Goal: Task Accomplishment & Management: Manage account settings

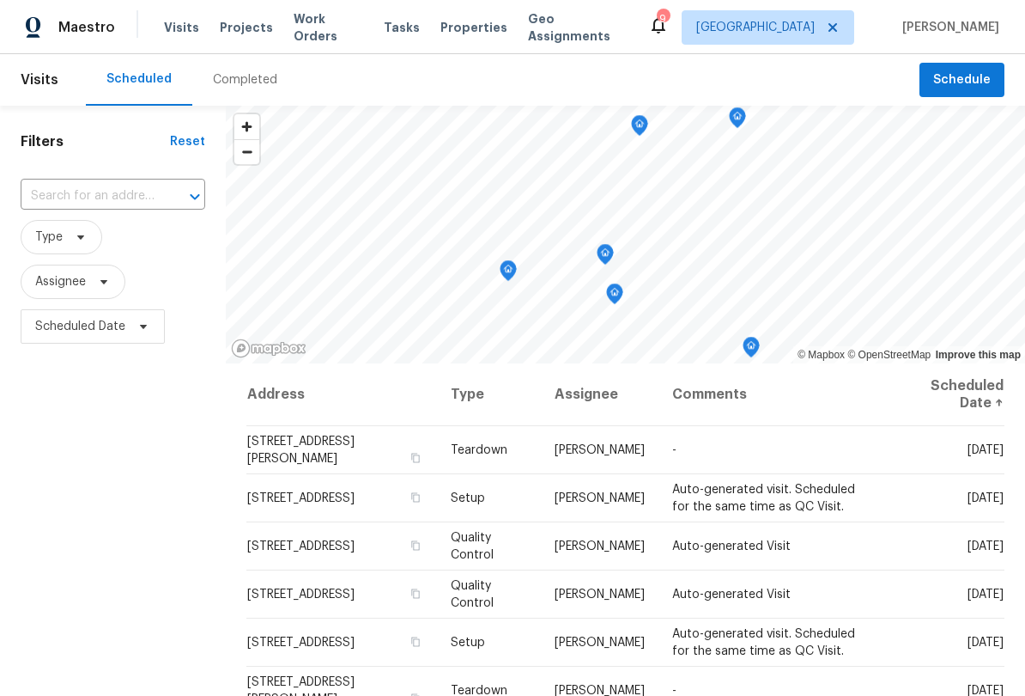
click at [240, 29] on span "Projects" at bounding box center [246, 27] width 53 height 17
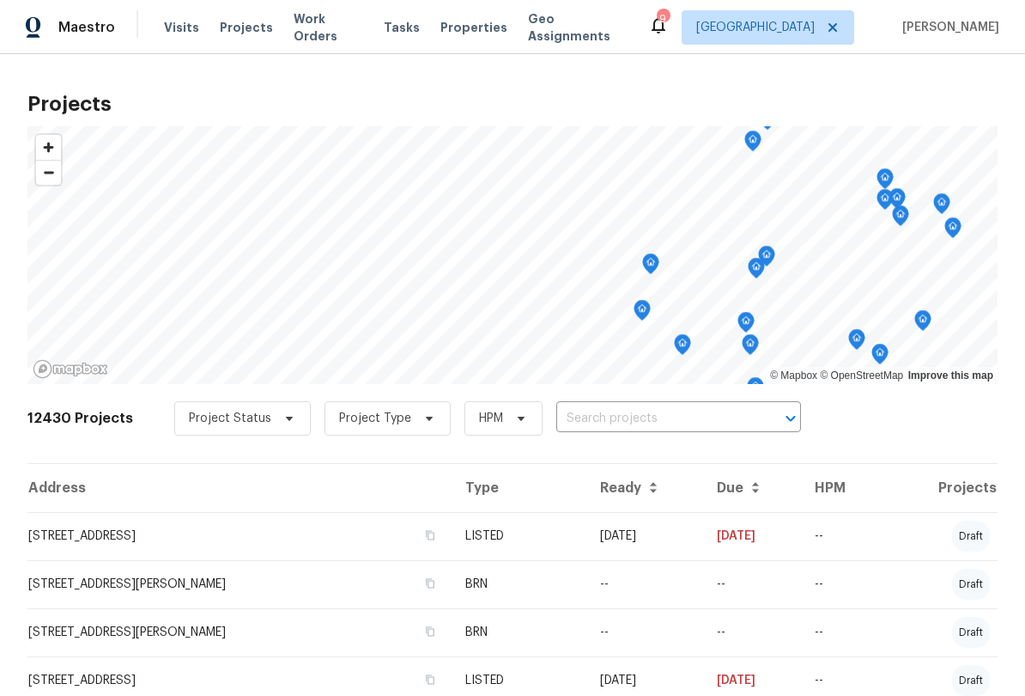
click at [49, 174] on span "Zoom out" at bounding box center [48, 173] width 25 height 24
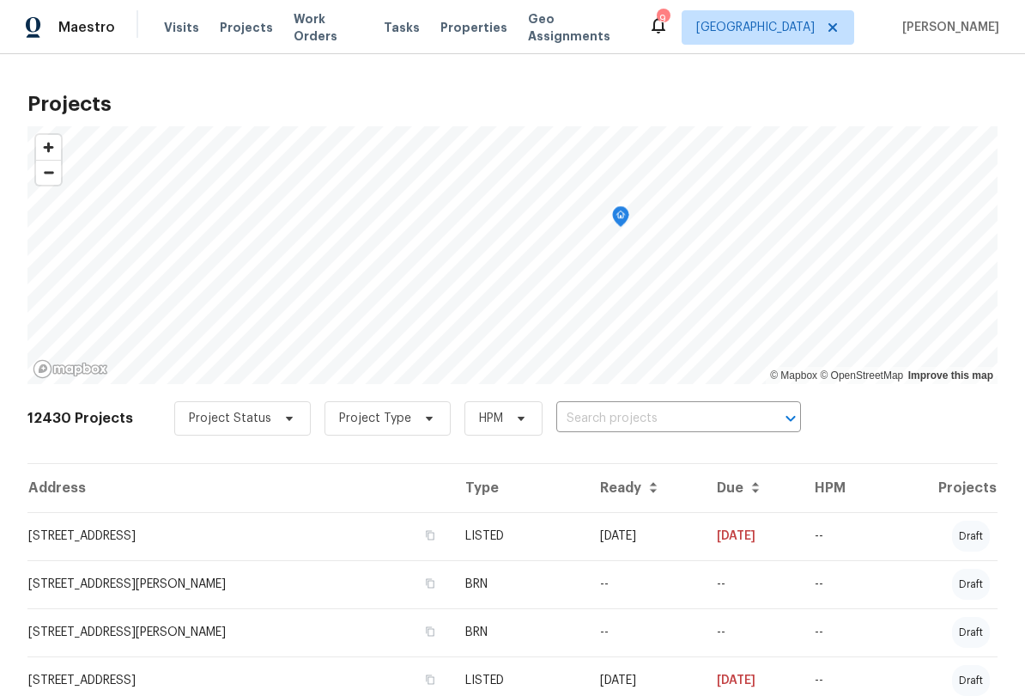
click at [624, 216] on icon "Map marker" at bounding box center [620, 217] width 15 height 20
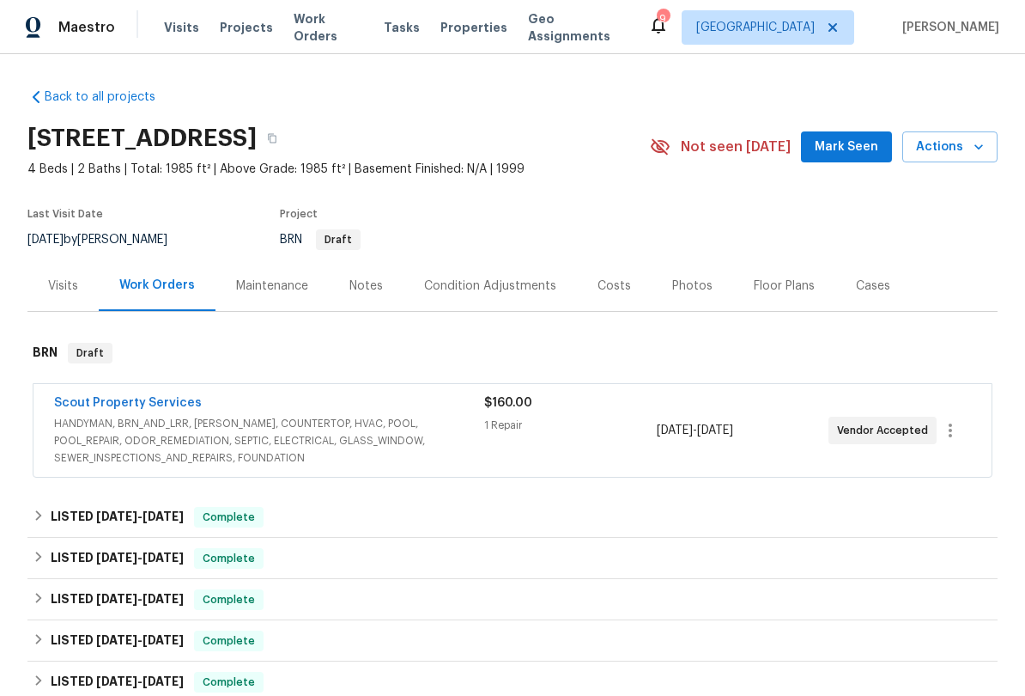
click at [368, 292] on div "Notes" at bounding box center [365, 285] width 33 height 17
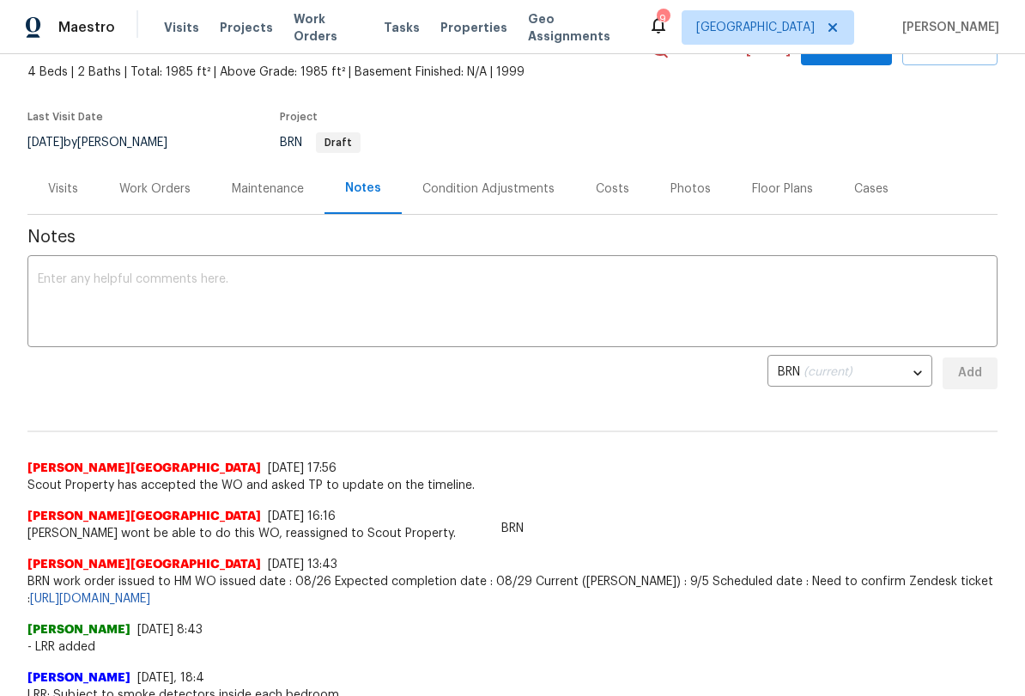
scroll to position [100, 0]
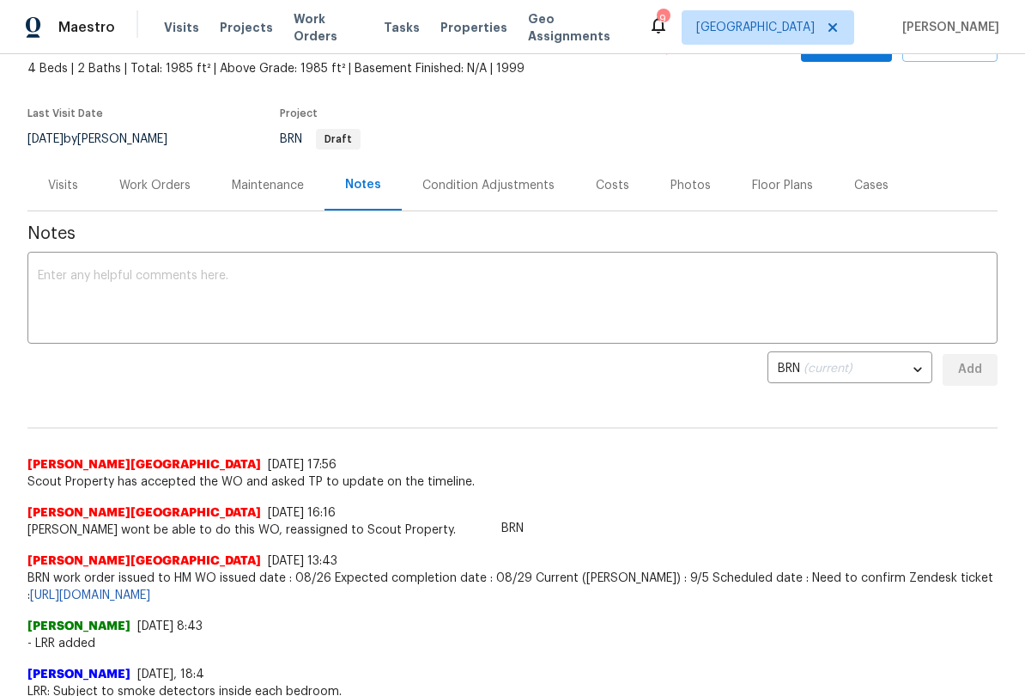
click at [153, 193] on div "Work Orders" at bounding box center [154, 185] width 71 height 17
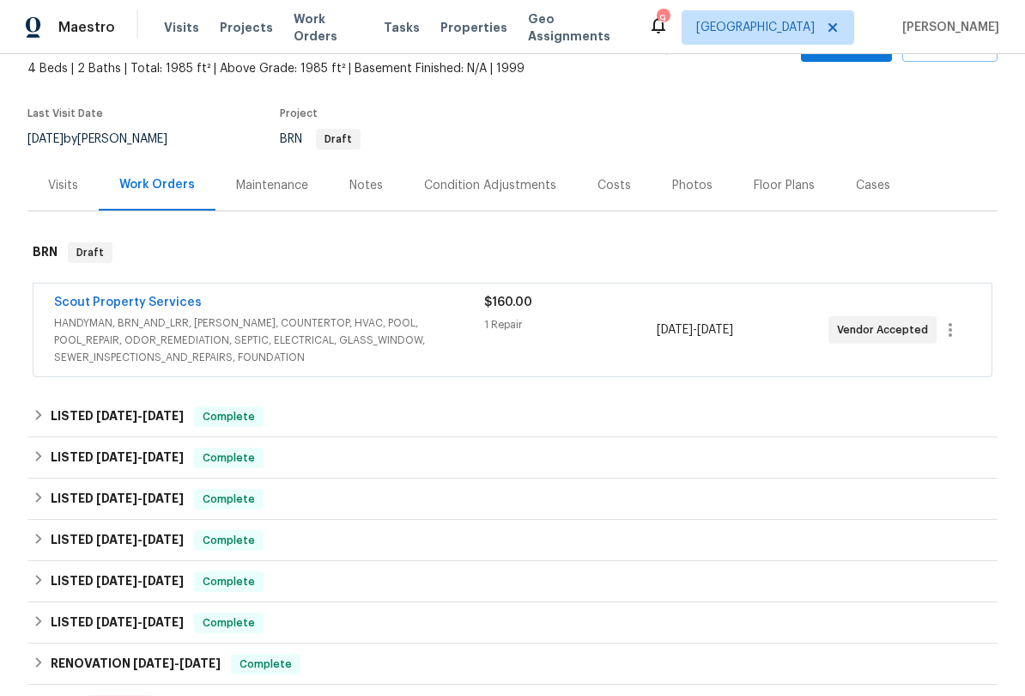
click at [407, 332] on span "HANDYMAN, BRN_AND_LRR, [PERSON_NAME], COUNTERTOP, HVAC, POOL, POOL_REPAIR, ODOR…" at bounding box center [269, 340] width 430 height 52
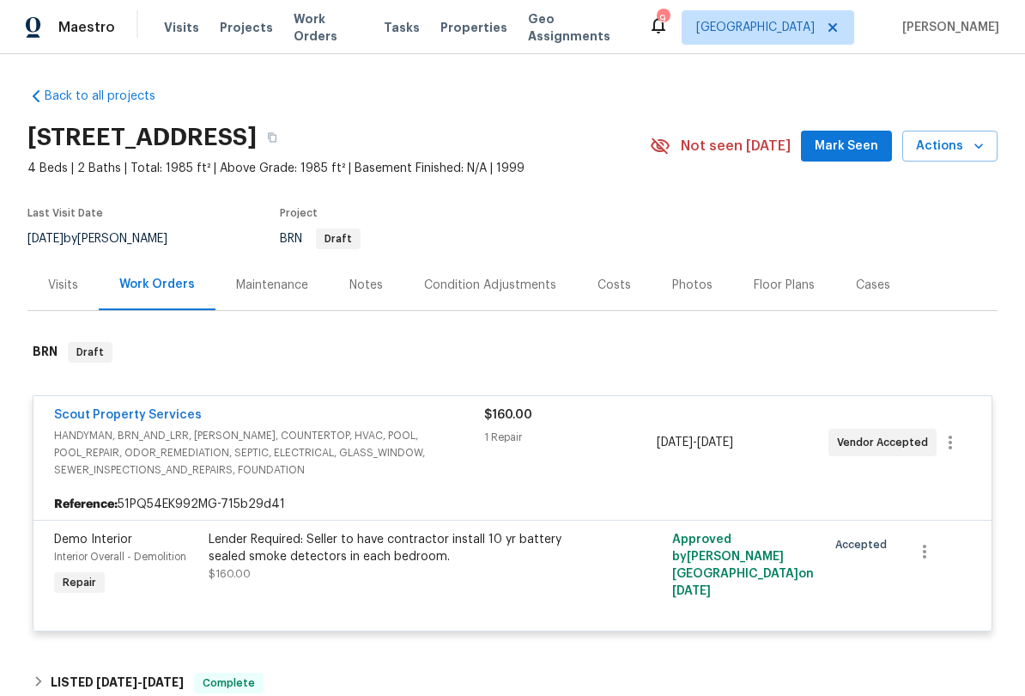
scroll to position [5, 0]
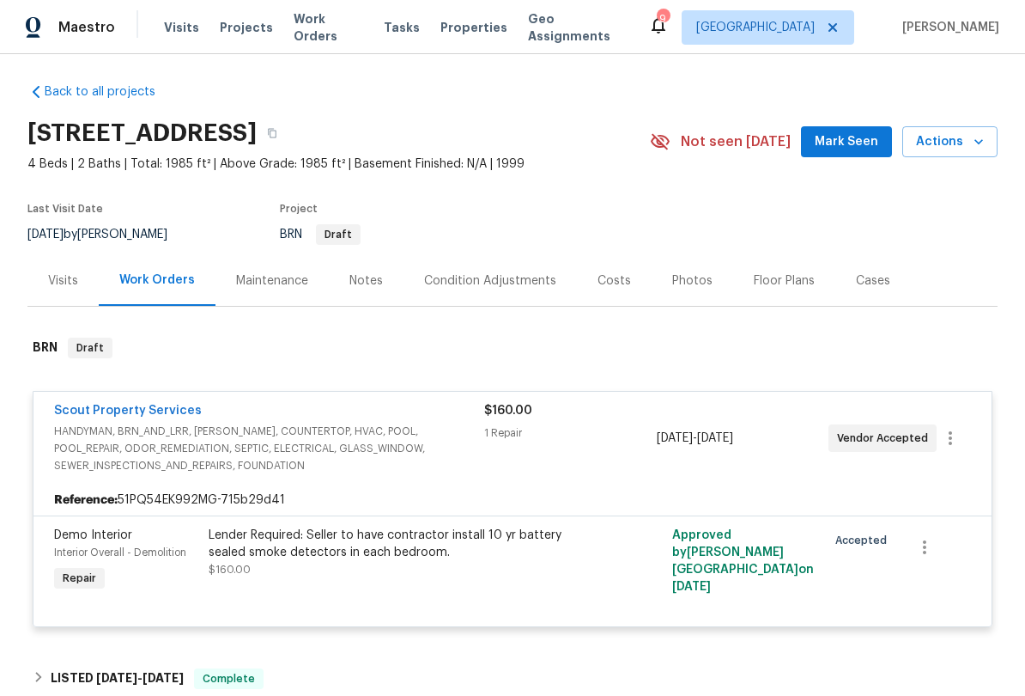
click at [498, 284] on div "Condition Adjustments" at bounding box center [490, 280] width 132 height 17
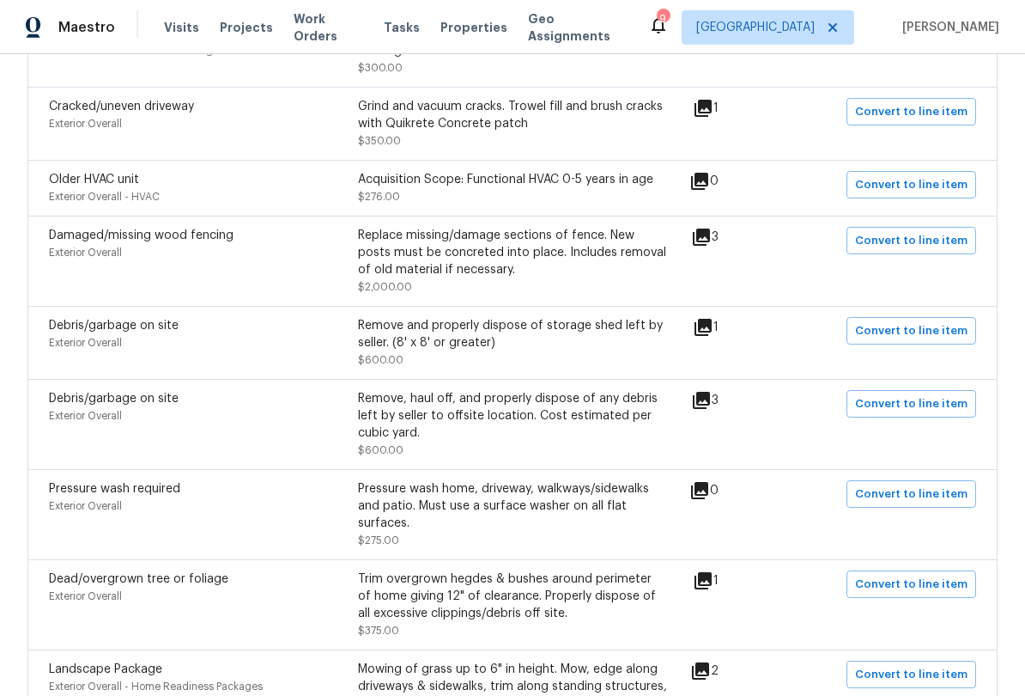
scroll to position [2368, 0]
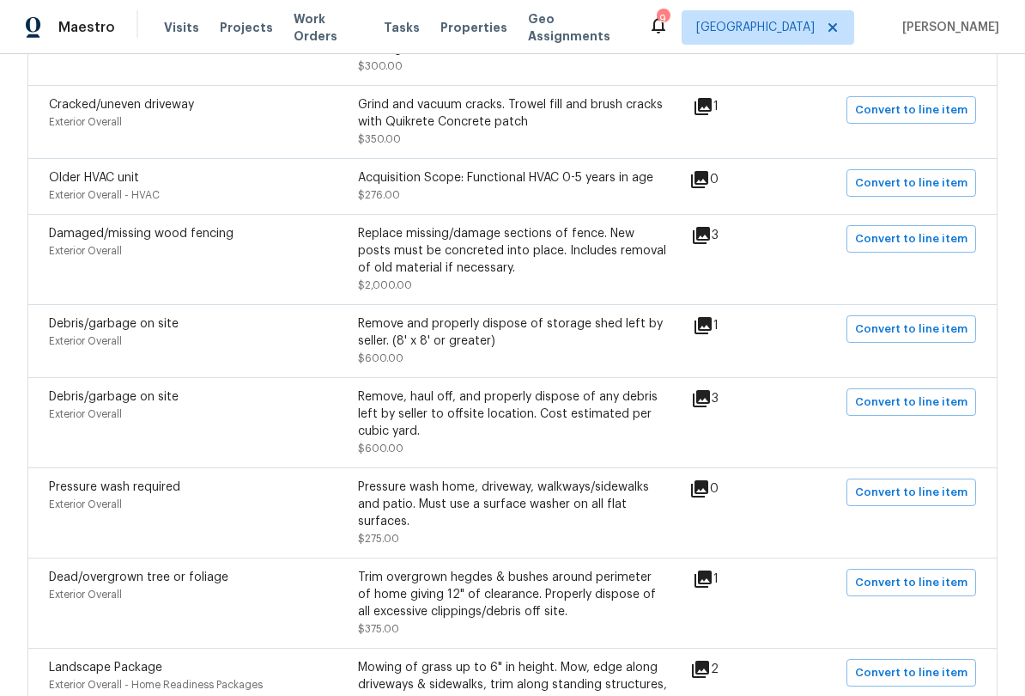
click at [710, 228] on icon at bounding box center [701, 235] width 17 height 17
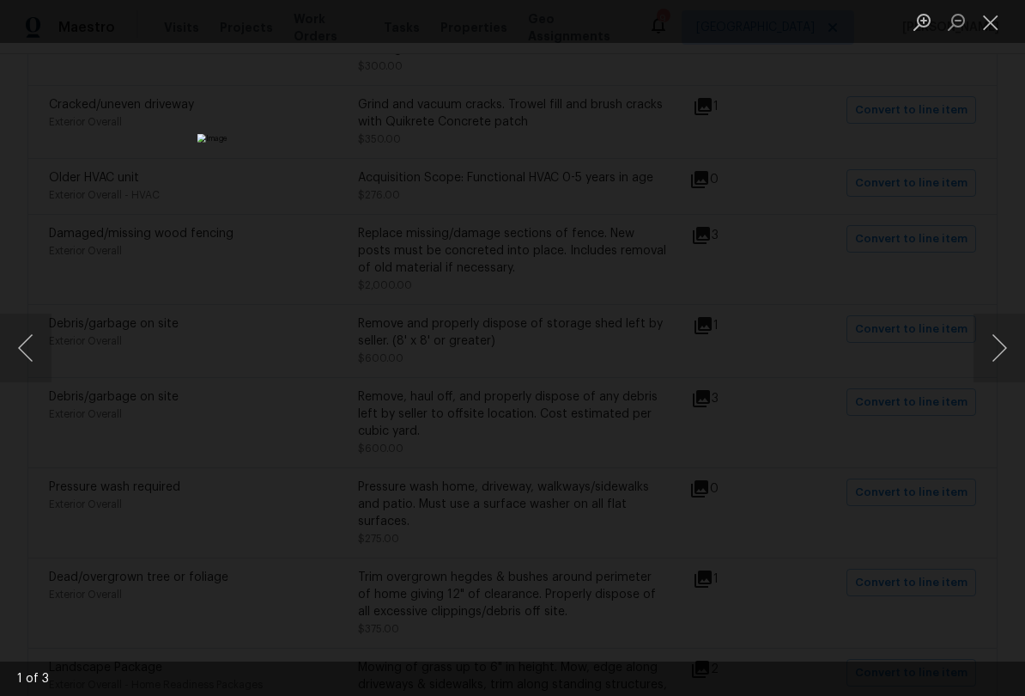
click at [997, 355] on button "Next image" at bounding box center [1000, 347] width 52 height 69
click at [1002, 358] on button "Next image" at bounding box center [1000, 347] width 52 height 69
click at [999, 358] on button "Next image" at bounding box center [1000, 347] width 52 height 69
click at [990, 26] on button "Close lightbox" at bounding box center [991, 22] width 34 height 30
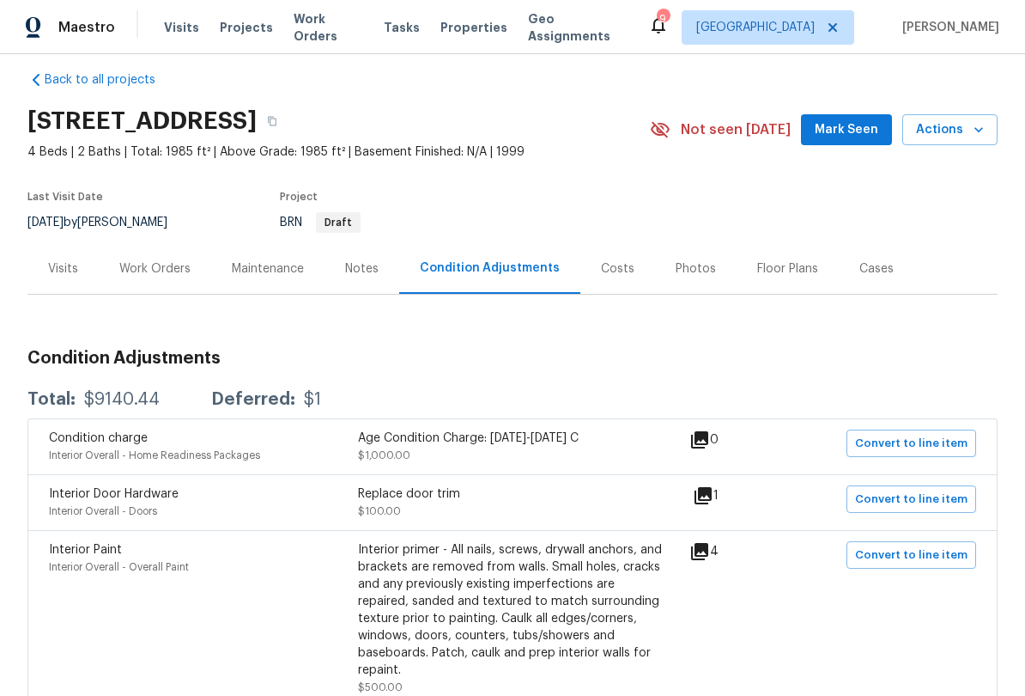
scroll to position [9, 0]
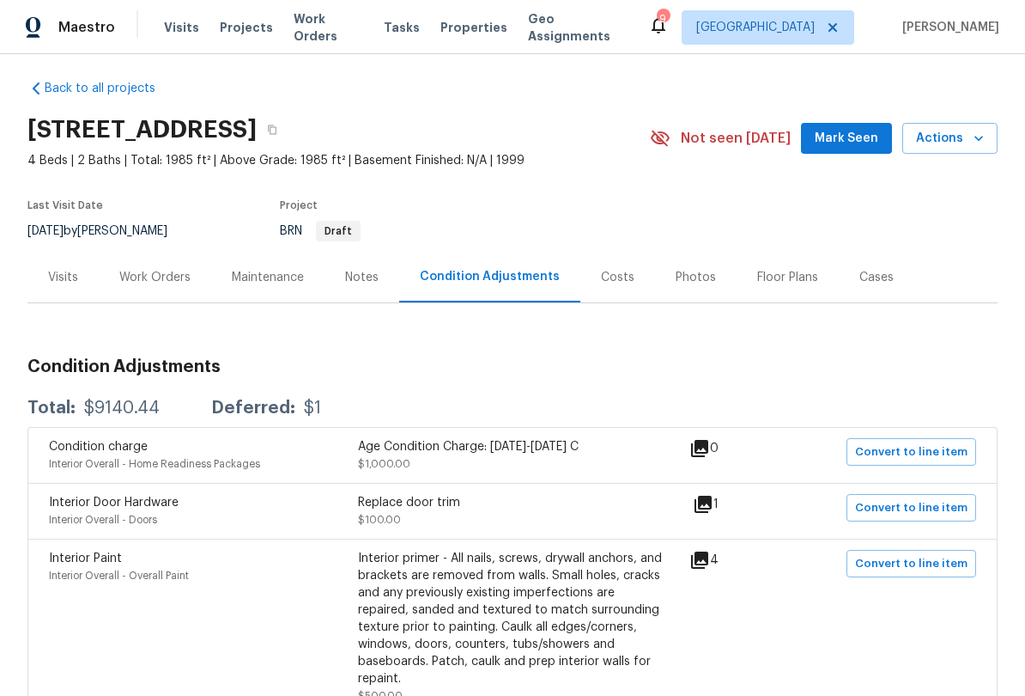
click at [151, 284] on div "Work Orders" at bounding box center [154, 277] width 71 height 17
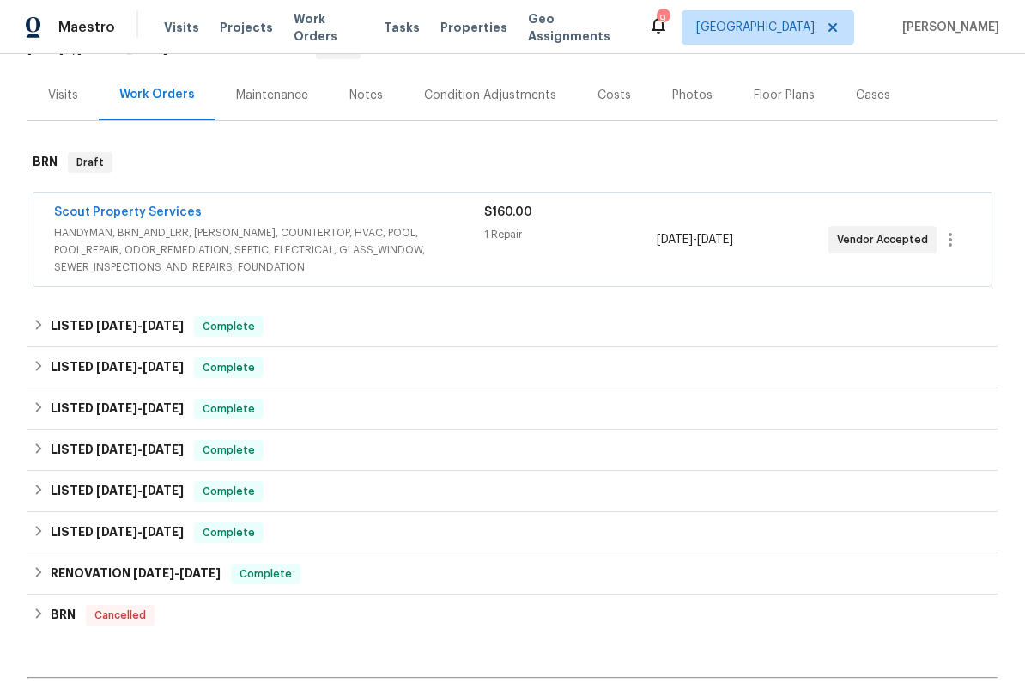
scroll to position [204, 0]
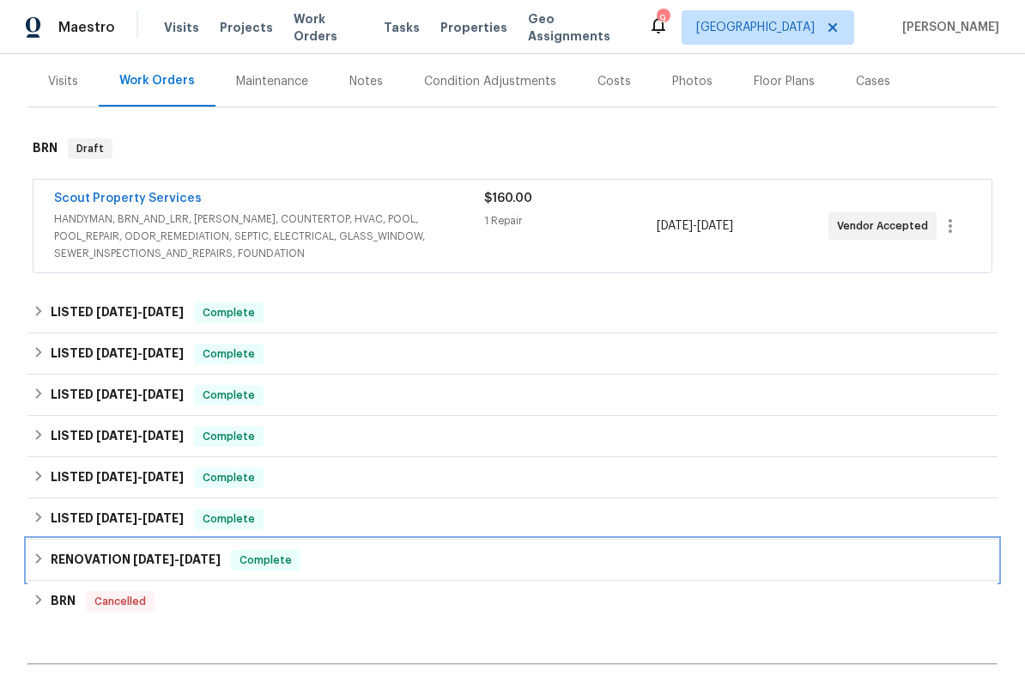
click at [563, 570] on div "RENOVATION [DATE] - [DATE] Complete" at bounding box center [512, 559] width 970 height 41
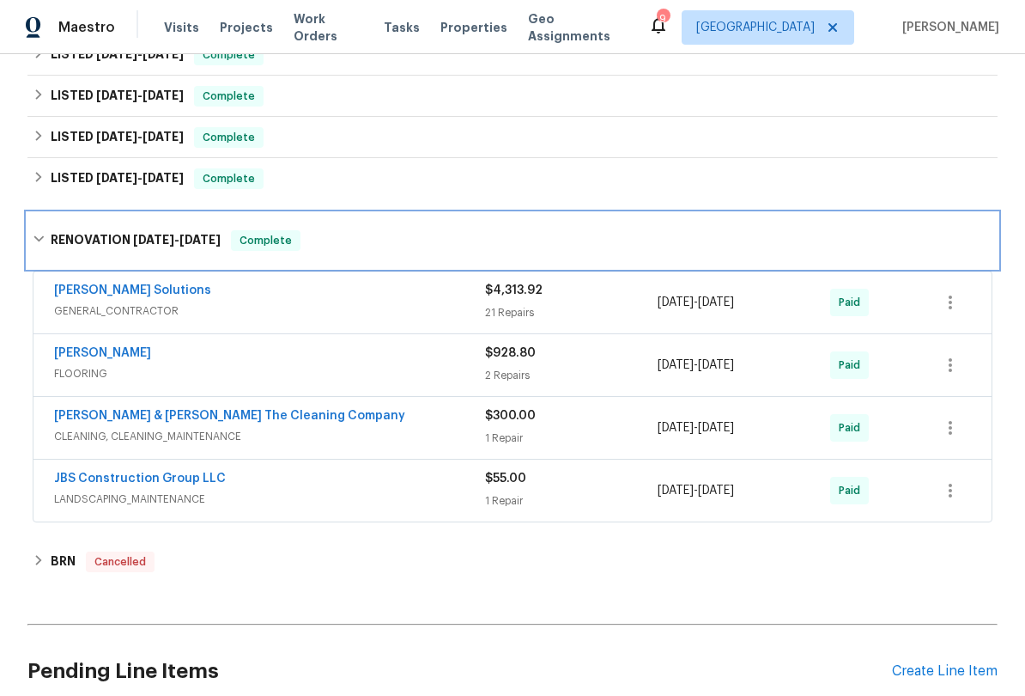
scroll to position [546, 0]
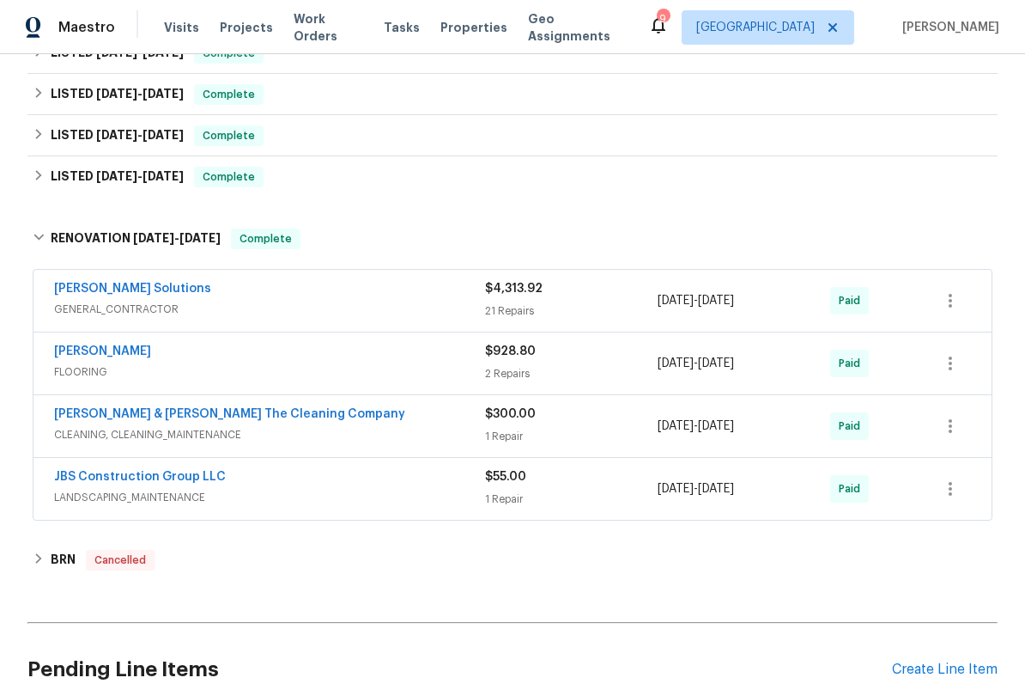
click at [563, 299] on div "$4,313.92 21 Repairs" at bounding box center [571, 300] width 173 height 41
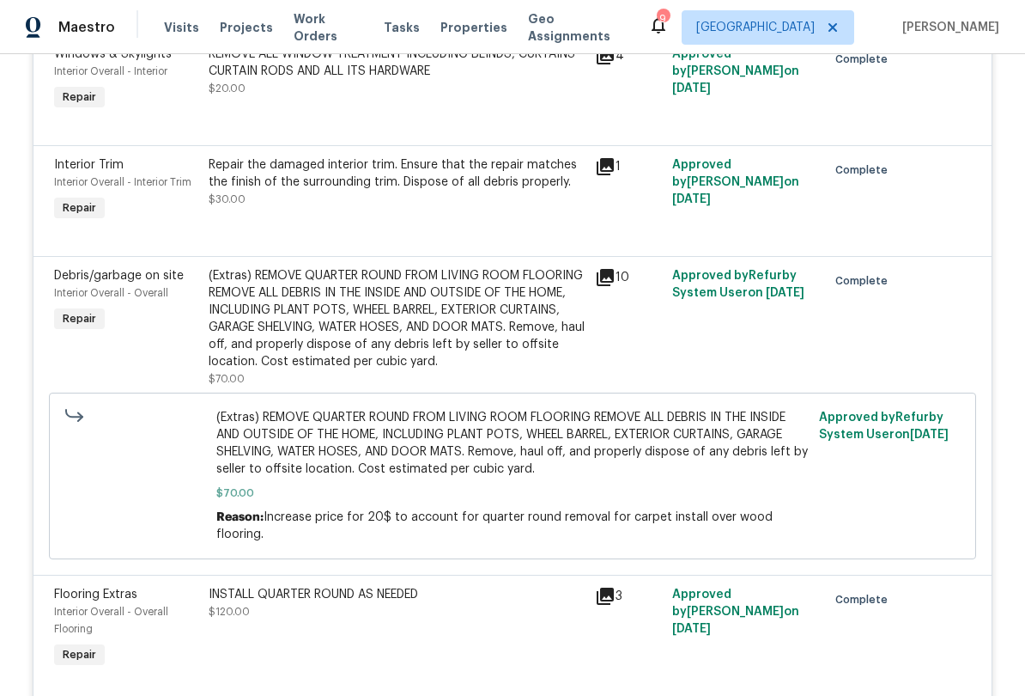
scroll to position [2044, 0]
